Goal: Task Accomplishment & Management: Use online tool/utility

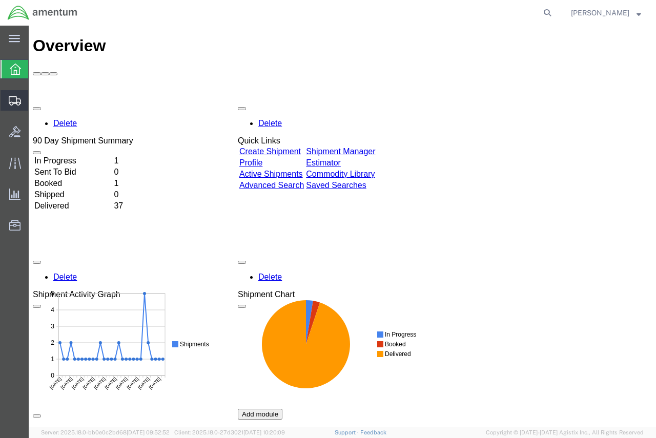
click at [0, 0] on span "Shipment Manager" at bounding box center [0, 0] width 0 height 0
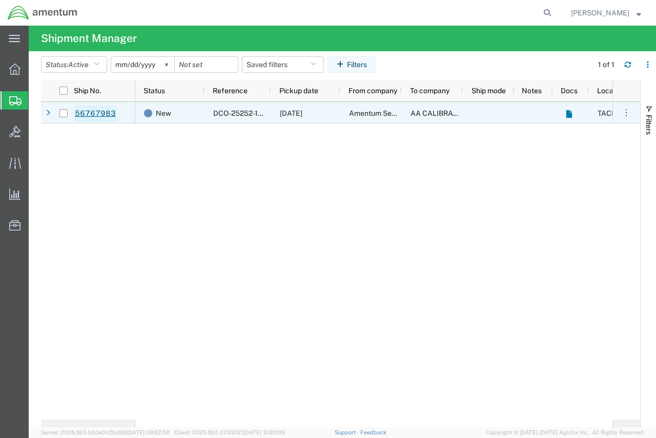
click at [96, 111] on link "56767983" at bounding box center [95, 114] width 42 height 16
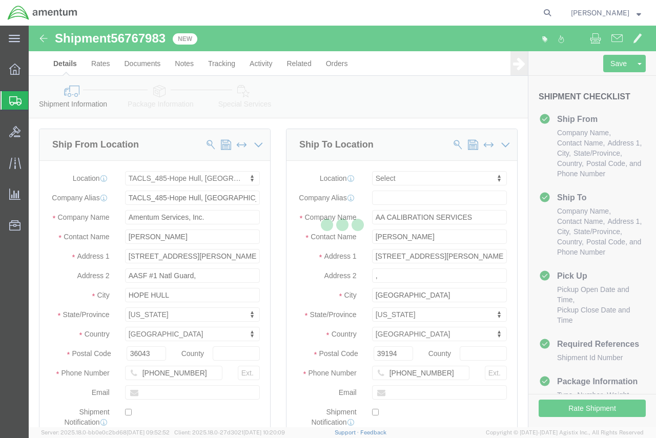
select select "42683"
select select
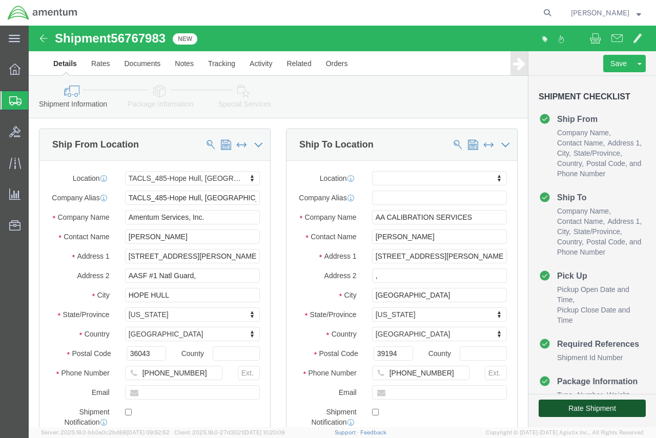
click button "Rate Shipment"
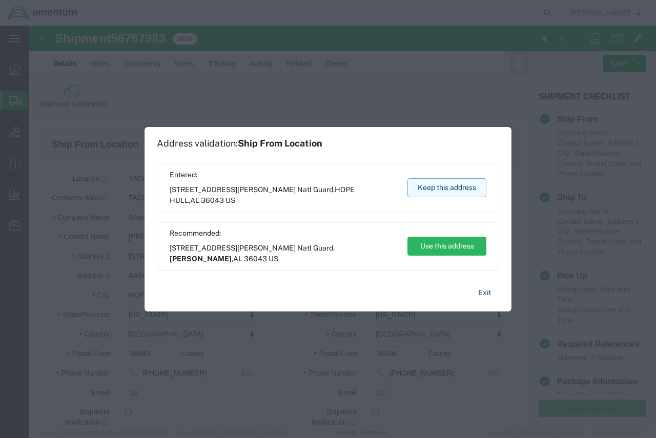
click at [440, 182] on button "Keep this address" at bounding box center [446, 187] width 79 height 19
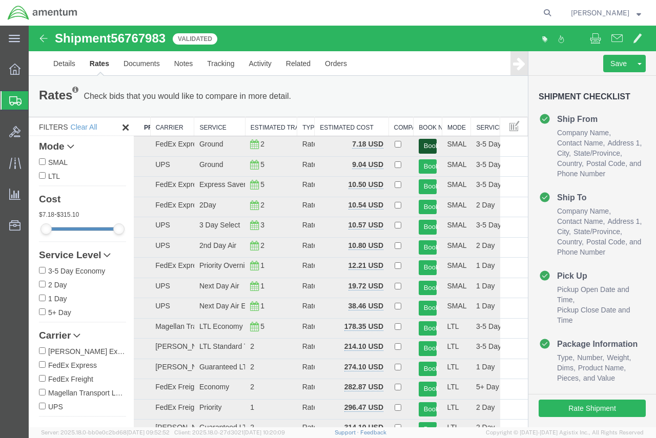
click at [420, 144] on button "Book" at bounding box center [427, 146] width 18 height 15
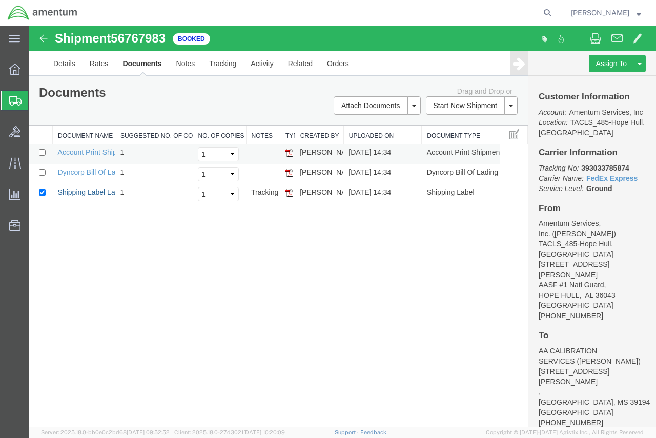
drag, startPoint x: 92, startPoint y: 192, endPoint x: 202, endPoint y: 154, distance: 115.8
click at [94, 193] on link "Shipping Label Laser" at bounding box center [92, 192] width 68 height 8
click at [93, 176] on link "Dyncorp Bill Of Lading" at bounding box center [93, 172] width 71 height 8
